Goal: Task Accomplishment & Management: Use online tool/utility

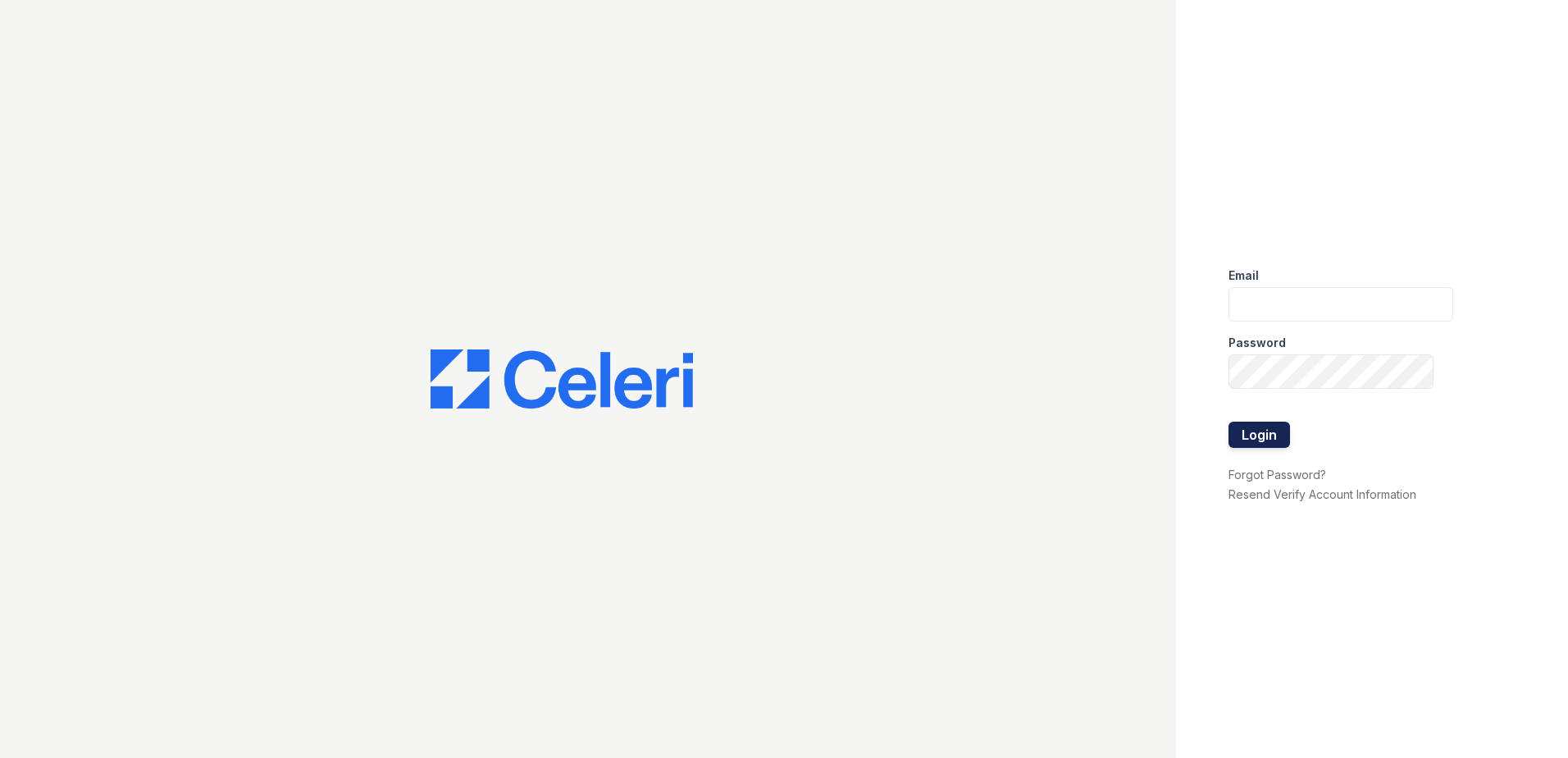
type input "rkramer@trinity-pm.com"
click at [1253, 439] on button "Login" at bounding box center [1259, 434] width 62 height 26
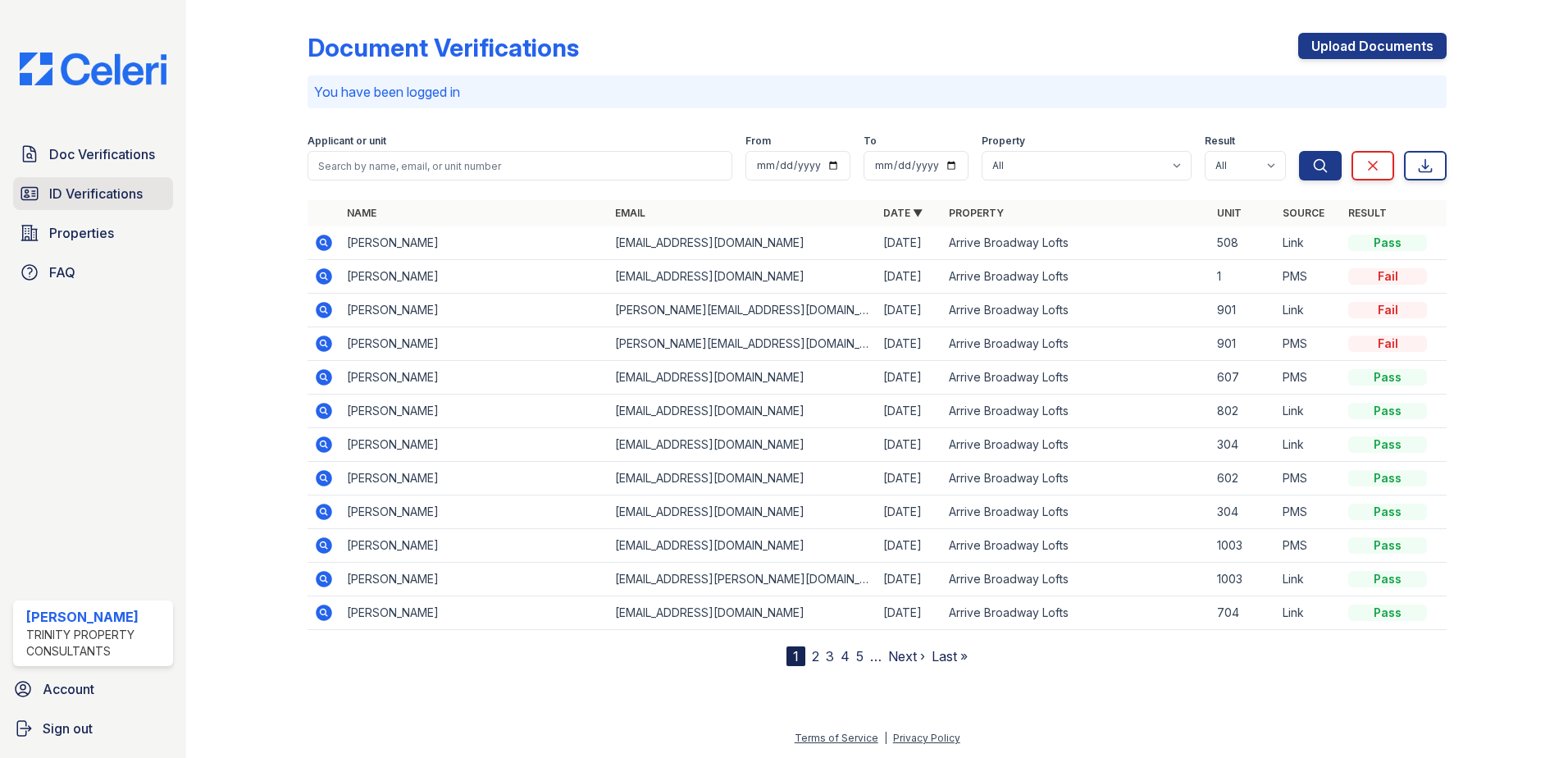
click at [100, 189] on span "ID Verifications" at bounding box center [95, 193] width 93 height 19
